Goal: Browse casually

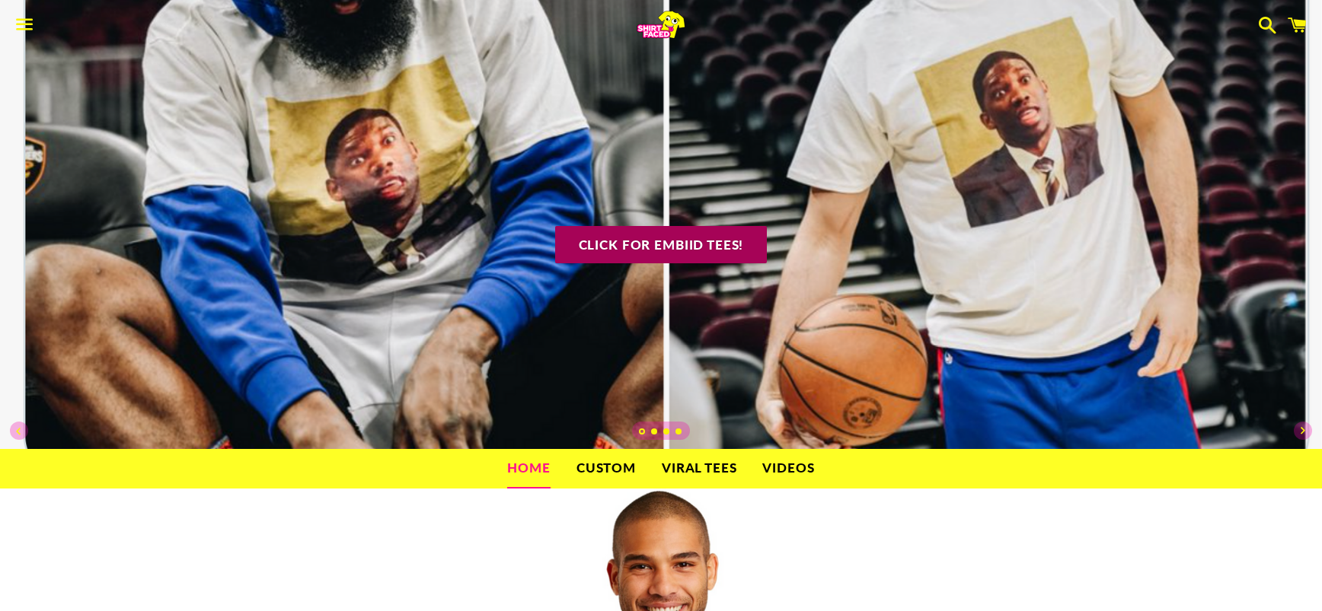
click at [682, 244] on link "Click for Embiid tees!" at bounding box center [661, 244] width 212 height 37
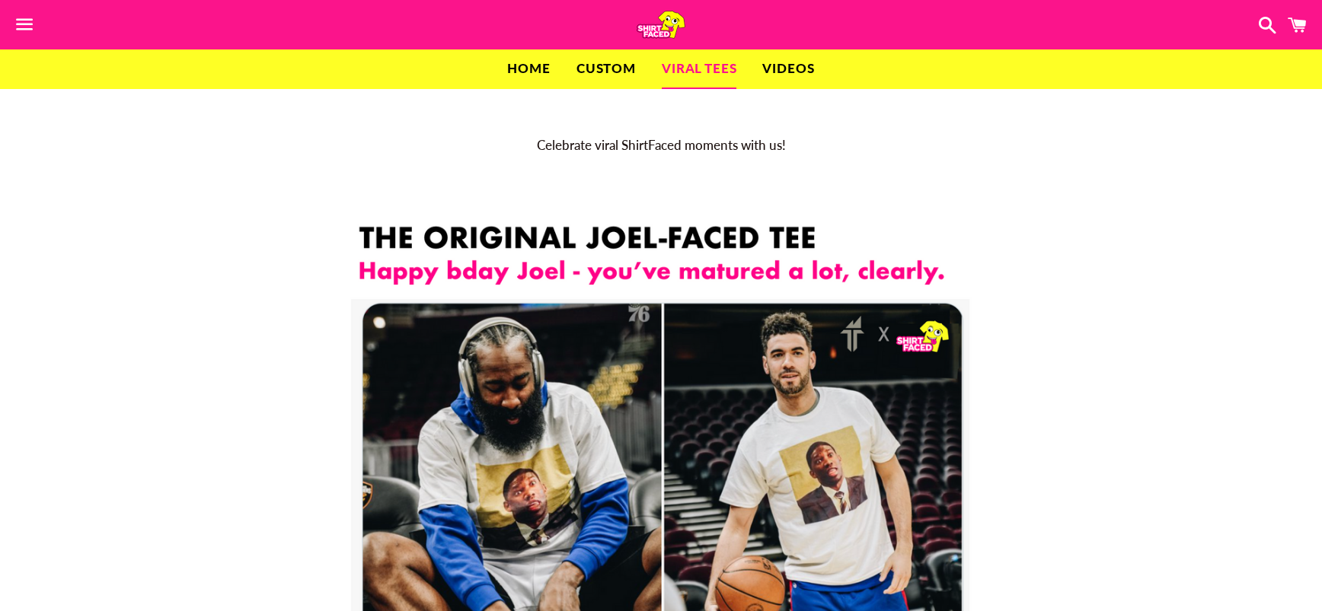
click at [22, 12] on span "button" at bounding box center [25, 25] width 34 height 46
